Goal: Task Accomplishment & Management: Complete application form

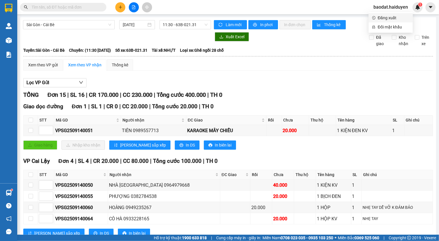
scroll to position [222, 0]
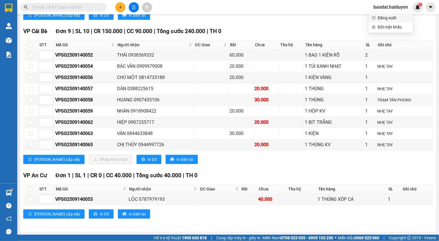
click at [399, 17] on span "Đăng xuất" at bounding box center [394, 18] width 32 height 6
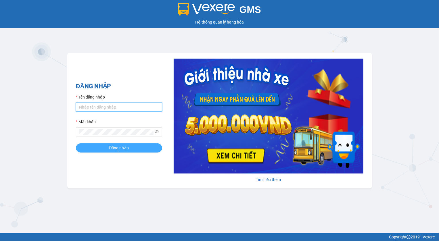
type input "thanhtai.haiduyen"
click at [130, 146] on button "Đăng nhập" at bounding box center [119, 148] width 86 height 9
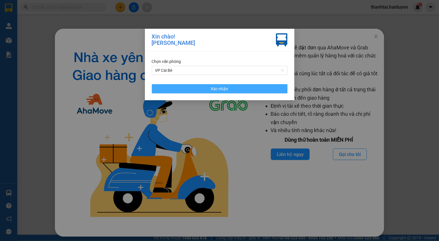
click at [191, 87] on button "Xác nhận" at bounding box center [220, 88] width 136 height 9
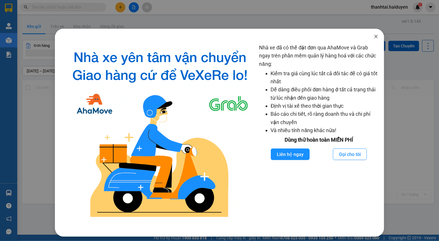
click at [374, 36] on icon "close" at bounding box center [376, 36] width 5 height 5
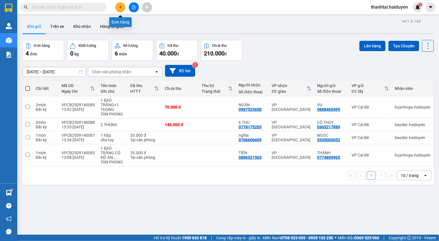
click at [119, 6] on icon "plus" at bounding box center [121, 7] width 4 height 4
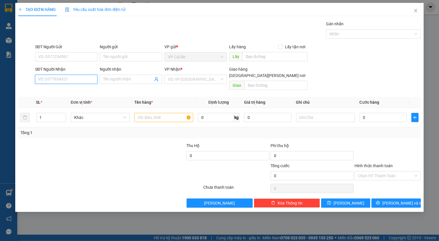
click at [67, 79] on input "SĐT Người Nhận" at bounding box center [66, 79] width 62 height 9
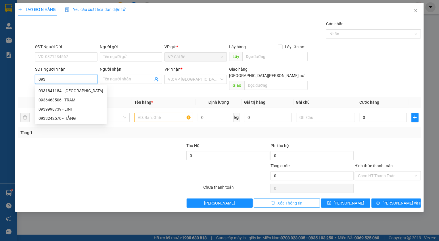
type input "093"
click at [290, 200] on span "Xóa Thông tin" at bounding box center [290, 203] width 25 height 6
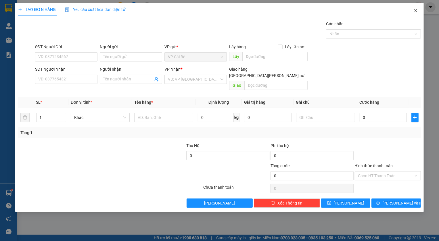
drag, startPoint x: 414, startPoint y: 8, endPoint x: 69, endPoint y: 12, distance: 345.4
click at [414, 8] on span "Close" at bounding box center [416, 11] width 16 height 16
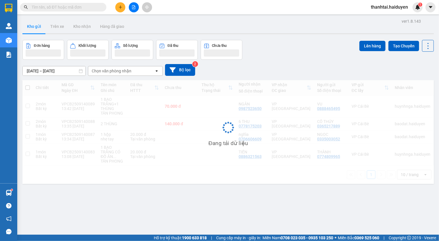
click at [60, 7] on input "text" at bounding box center [66, 7] width 68 height 6
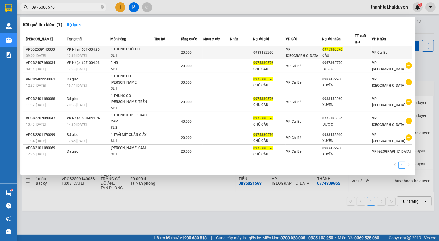
type input "0975380576"
click at [218, 49] on td at bounding box center [216, 53] width 27 height 14
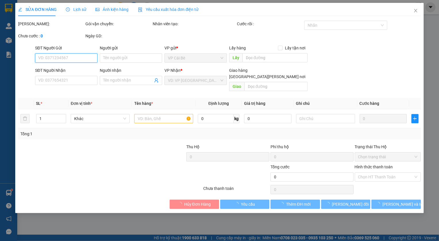
type input "0983452260"
type input "0975380576"
type input "CẦU"
type input "20.000"
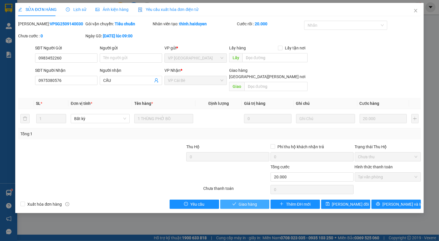
click at [248, 201] on span "Giao hàng" at bounding box center [248, 204] width 18 height 6
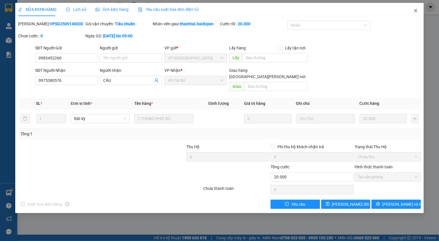
click at [414, 10] on icon "close" at bounding box center [416, 10] width 5 height 5
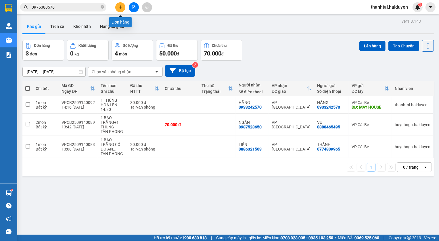
click at [118, 9] on button at bounding box center [120, 7] width 10 height 10
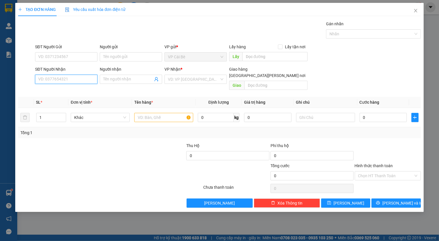
click at [59, 81] on input "SĐT Người Nhận" at bounding box center [66, 79] width 62 height 9
click at [77, 93] on div "0931150093 - TRANG" at bounding box center [67, 91] width 56 height 6
type input "0931150093"
type input "TRANG"
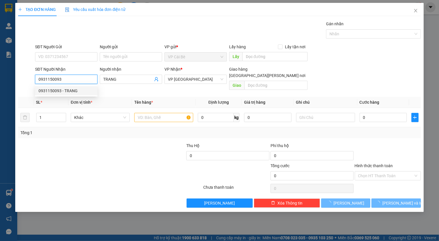
type input "20.000"
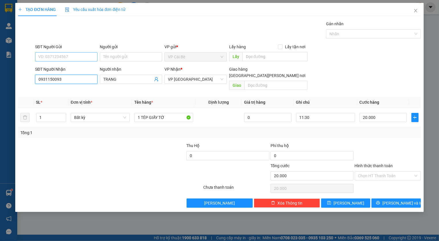
type input "0931150093"
click at [68, 57] on input "SĐT Người Gửi" at bounding box center [66, 56] width 62 height 9
click at [65, 60] on input "SĐT Người Gửi" at bounding box center [66, 56] width 62 height 9
type input "0337925659"
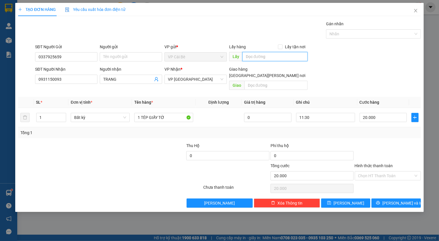
click at [253, 57] on input "text" at bounding box center [275, 56] width 65 height 9
type input "b"
type input "BOT 23"
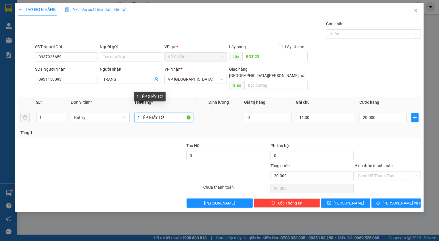
drag, startPoint x: 161, startPoint y: 110, endPoint x: 126, endPoint y: 116, distance: 35.6
click at [126, 116] on tr "1 Bất kỳ 1 TÉP GIẤY TỜ 0 11:30 20.000" at bounding box center [219, 117] width 403 height 19
type input "1 TÚI 11KG"
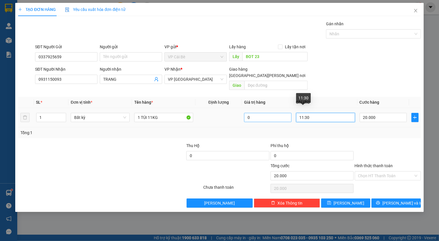
drag, startPoint x: 313, startPoint y: 109, endPoint x: 288, endPoint y: 110, distance: 24.8
click at [288, 110] on tr "1 Bất kỳ 1 TÚI 11KG 0 11:30 20.000" at bounding box center [219, 117] width 403 height 19
type input "16H30"
click at [380, 113] on input "20.000" at bounding box center [383, 117] width 47 height 9
type input "3"
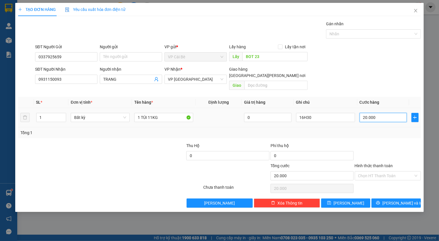
type input "3"
type input "30"
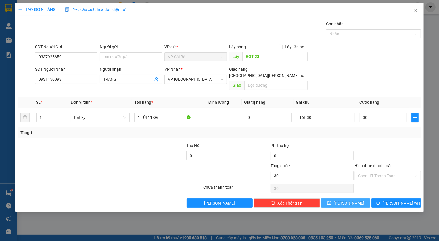
type input "30.000"
click at [334, 199] on button "Lưu" at bounding box center [346, 203] width 50 height 9
type input "0"
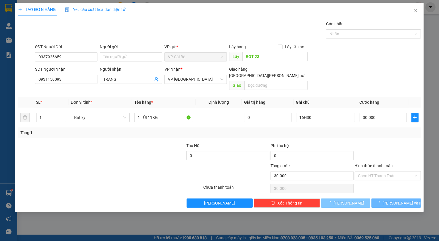
type input "0"
